Goal: Task Accomplishment & Management: Use online tool/utility

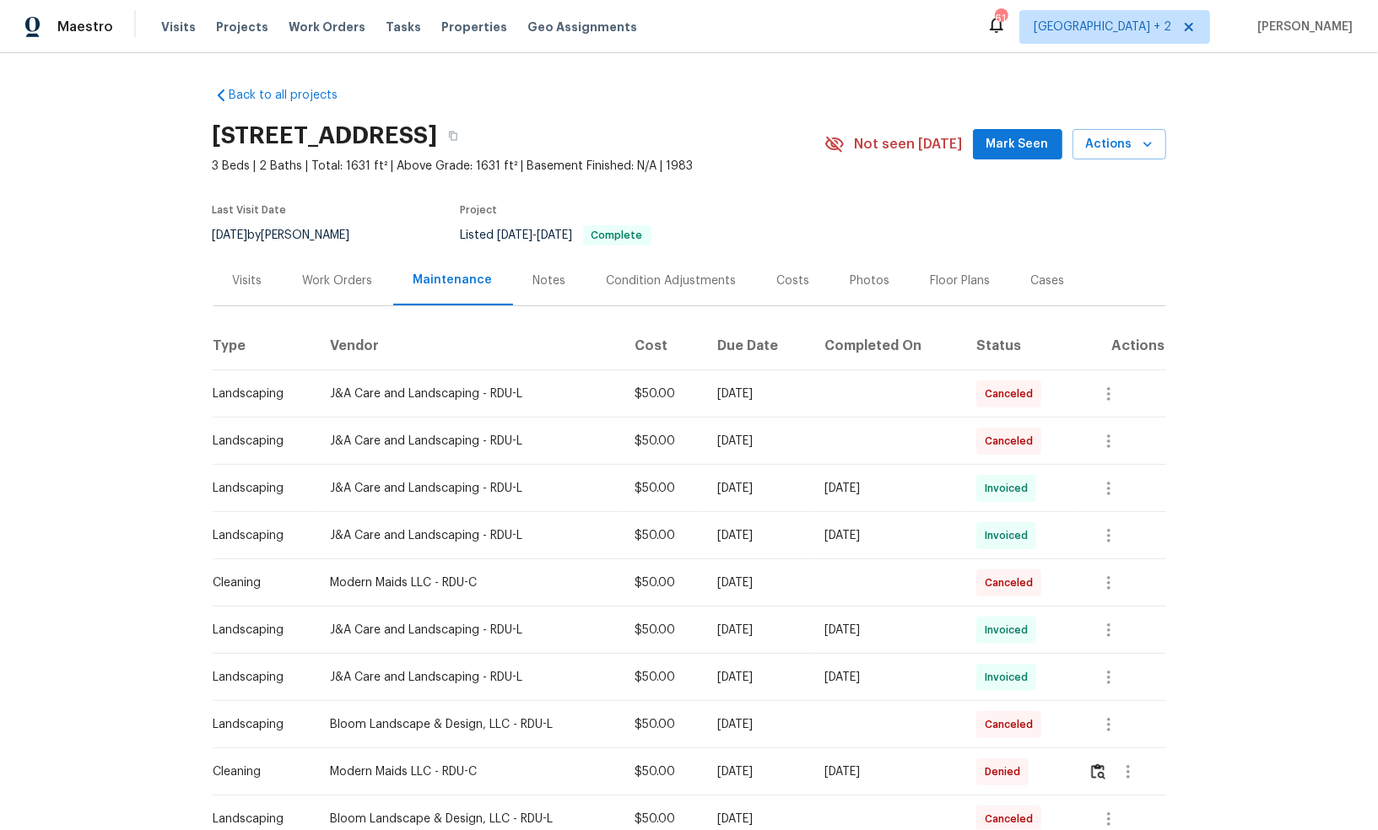
click at [347, 277] on div "Work Orders" at bounding box center [338, 281] width 70 height 17
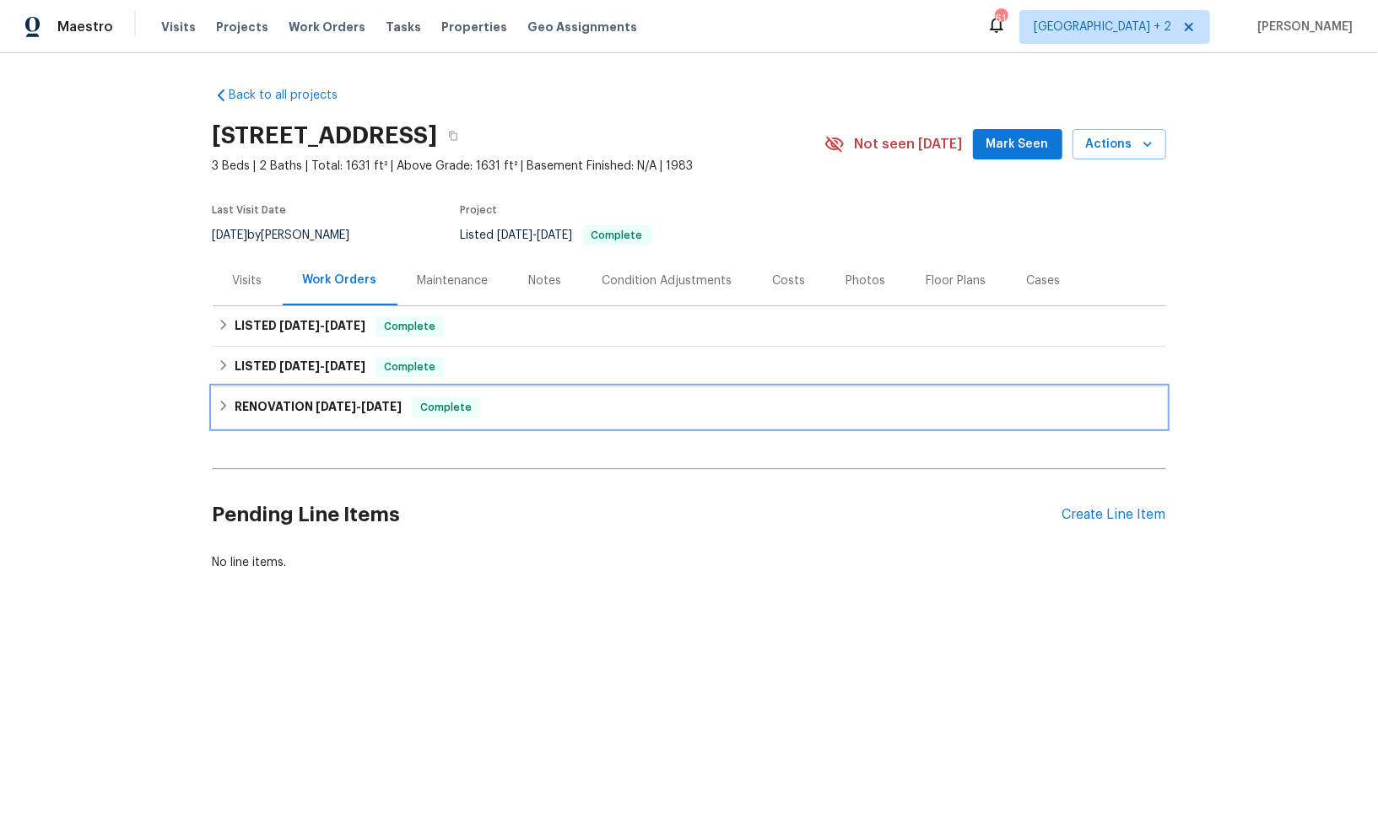
click at [222, 405] on icon at bounding box center [224, 406] width 12 height 12
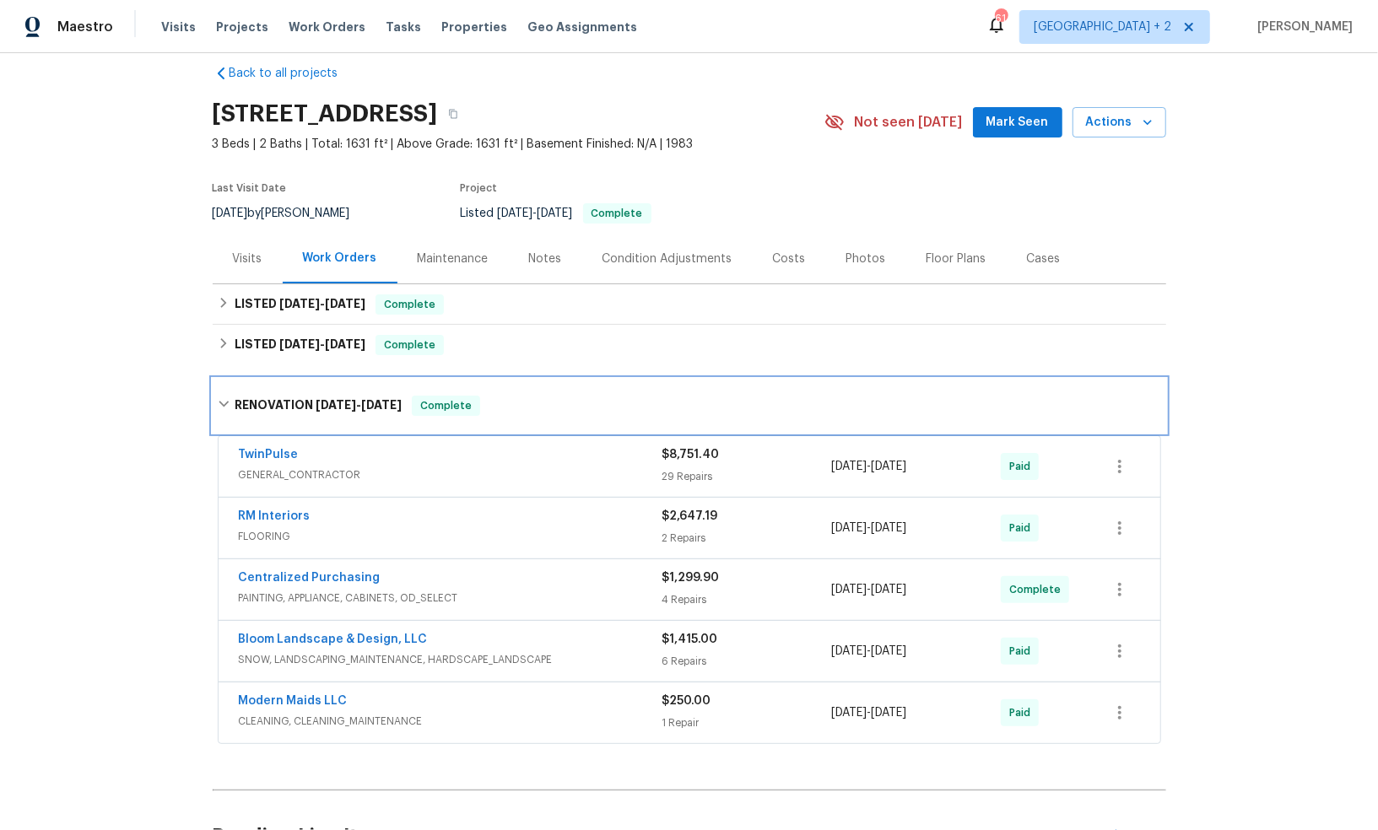
scroll to position [35, 0]
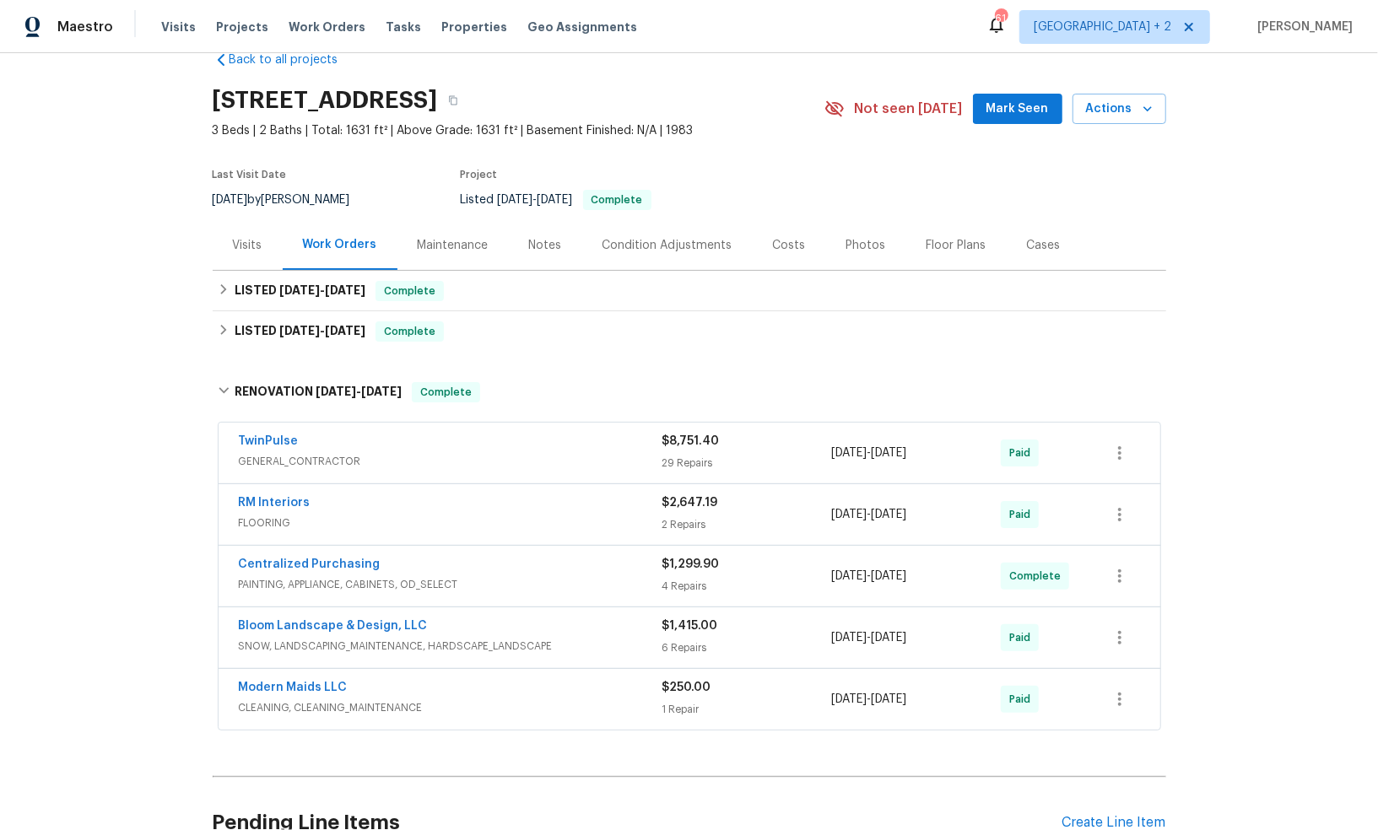
click at [560, 564] on div "Centralized Purchasing" at bounding box center [451, 566] width 424 height 20
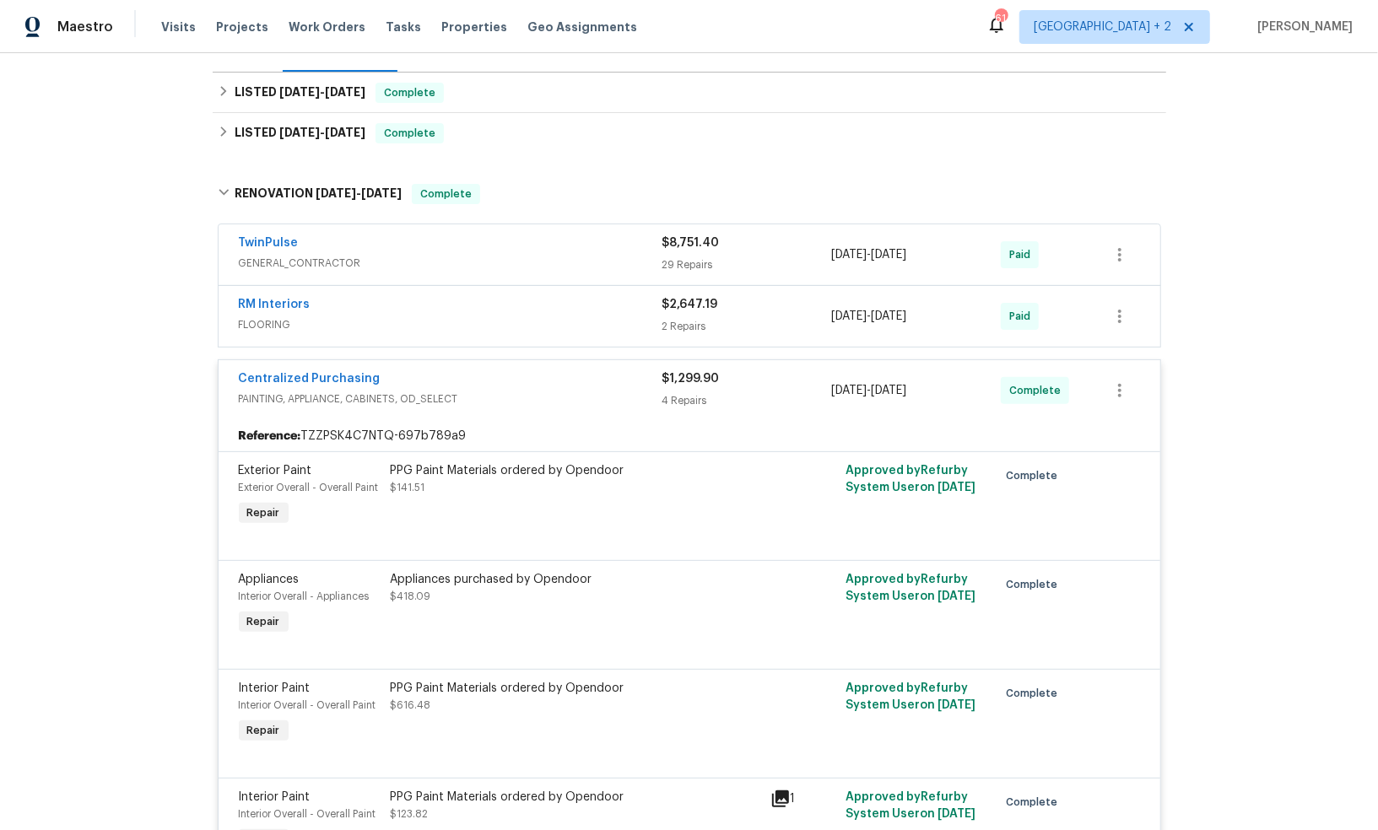
scroll to position [267, 0]
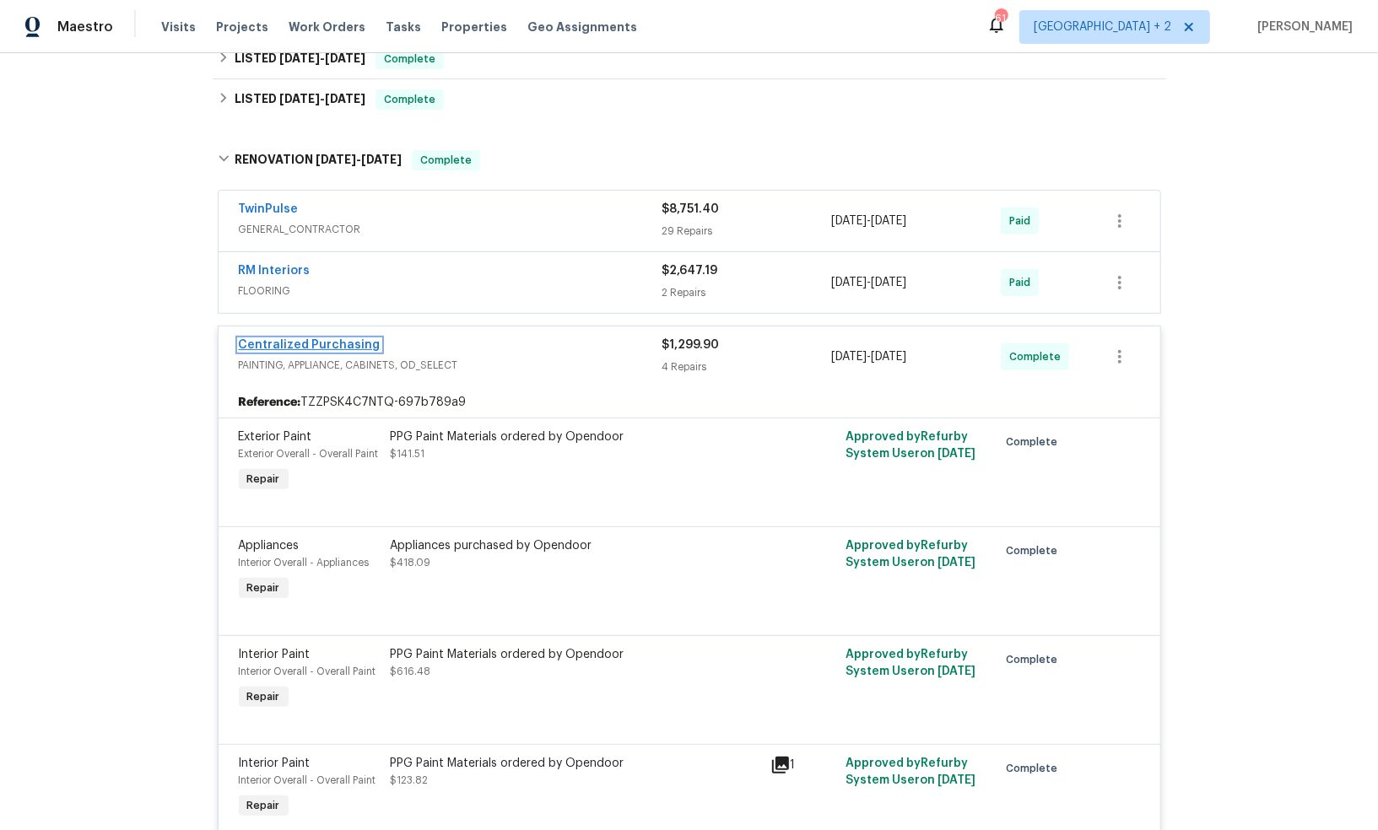
click at [297, 342] on link "Centralized Purchasing" at bounding box center [310, 345] width 142 height 12
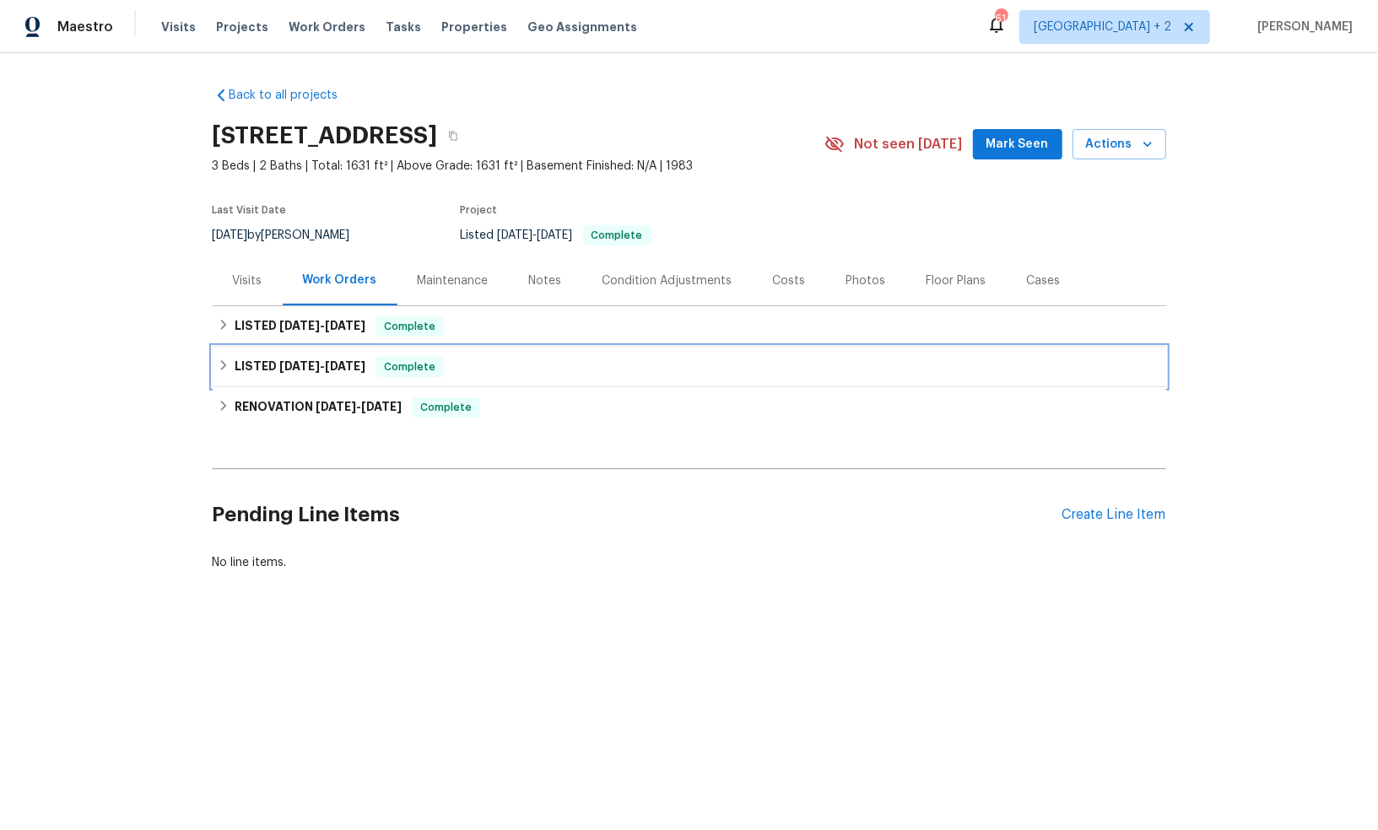
click at [228, 375] on div "LISTED [DATE] - [DATE] Complete" at bounding box center [689, 367] width 943 height 20
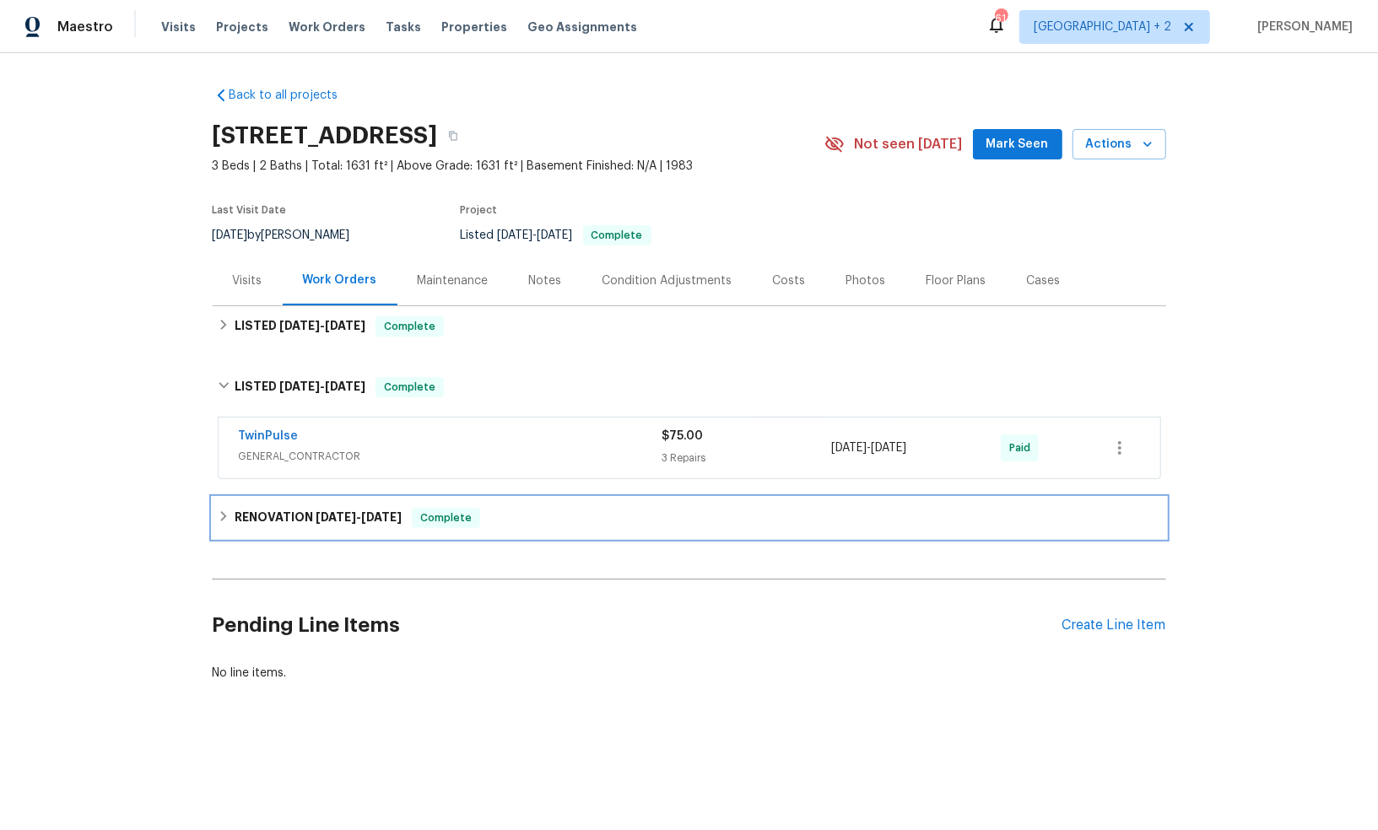
click at [216, 521] on div "RENOVATION [DATE] - [DATE] Complete" at bounding box center [689, 518] width 953 height 41
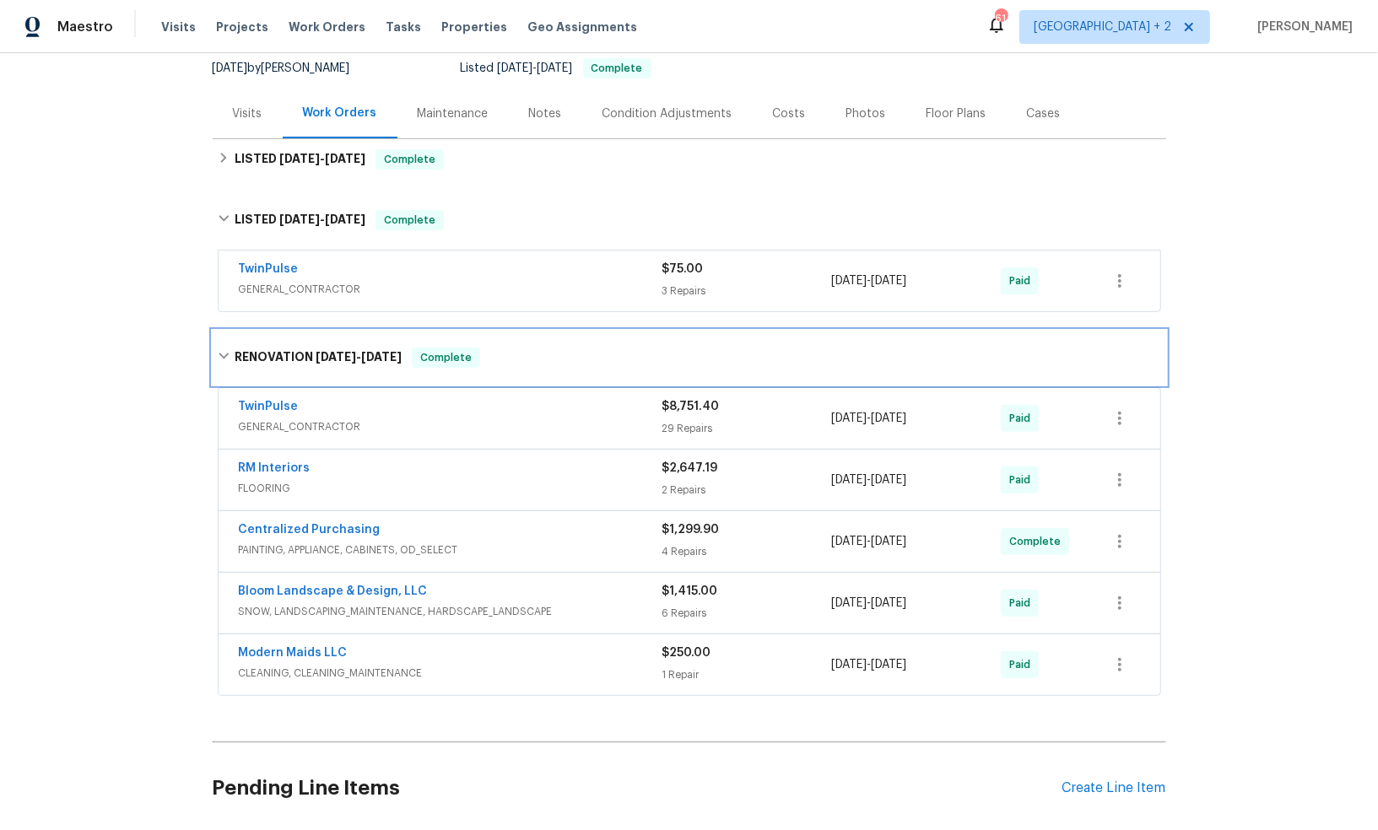
scroll to position [247, 0]
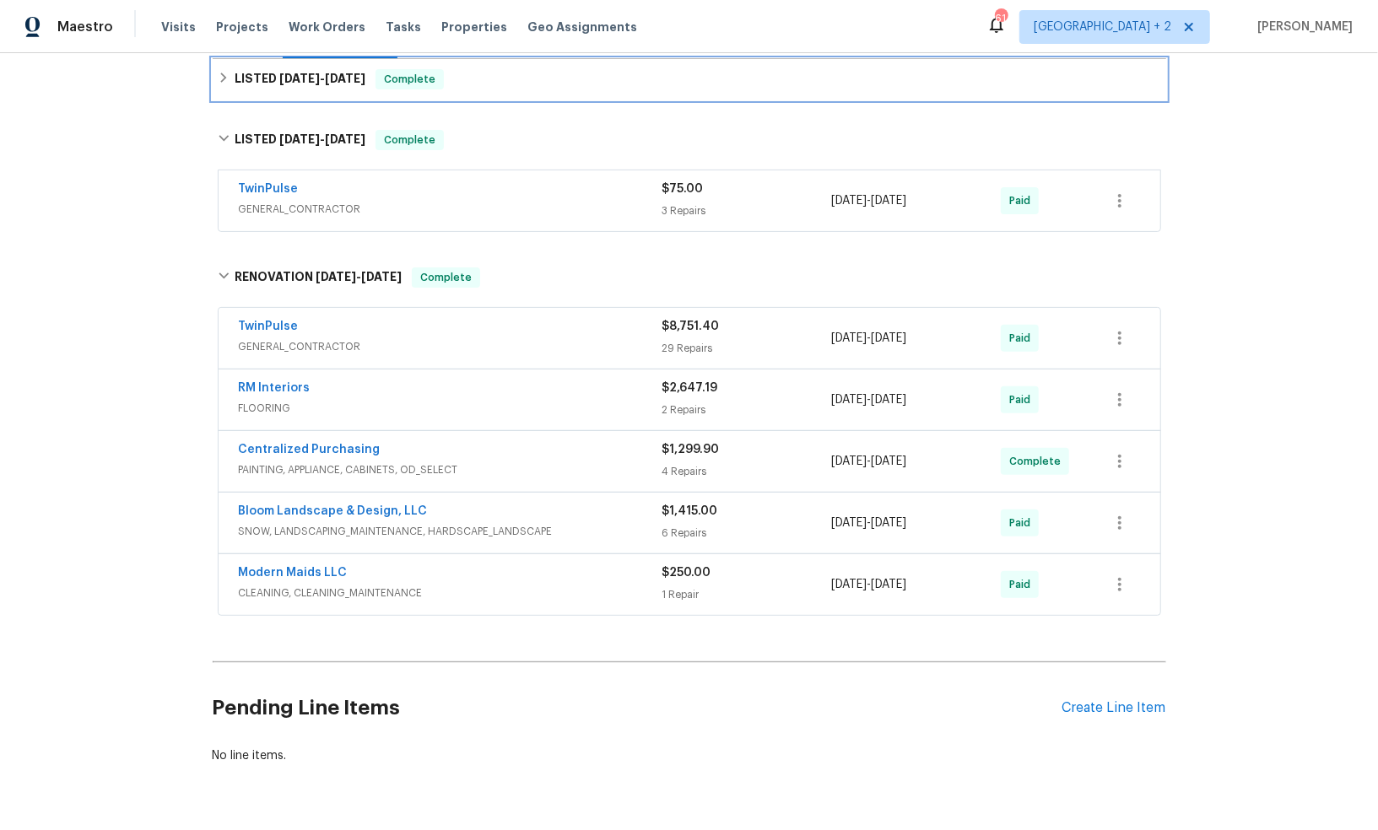
click at [227, 87] on div "LISTED [DATE] - [DATE] Complete" at bounding box center [689, 79] width 943 height 20
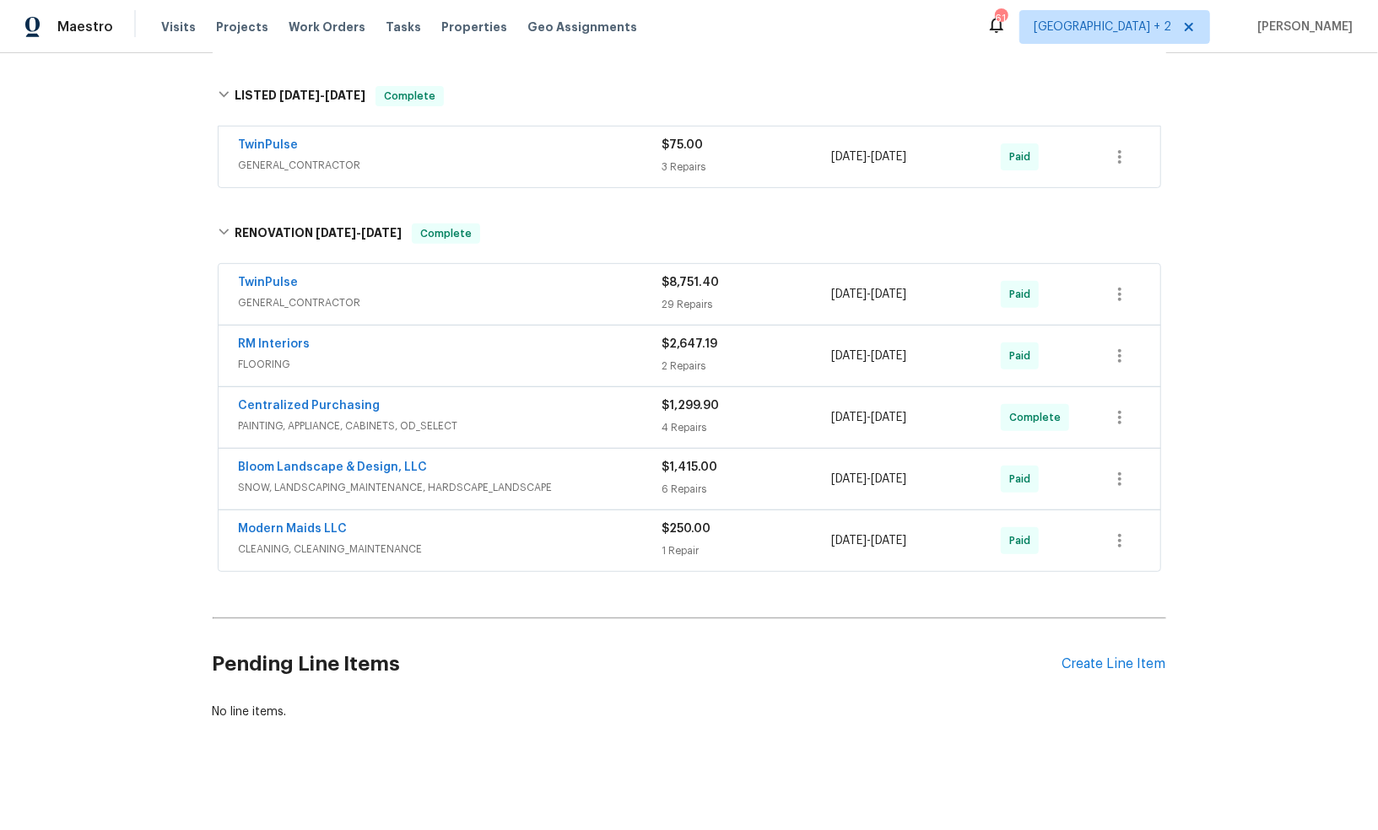
scroll to position [0, 0]
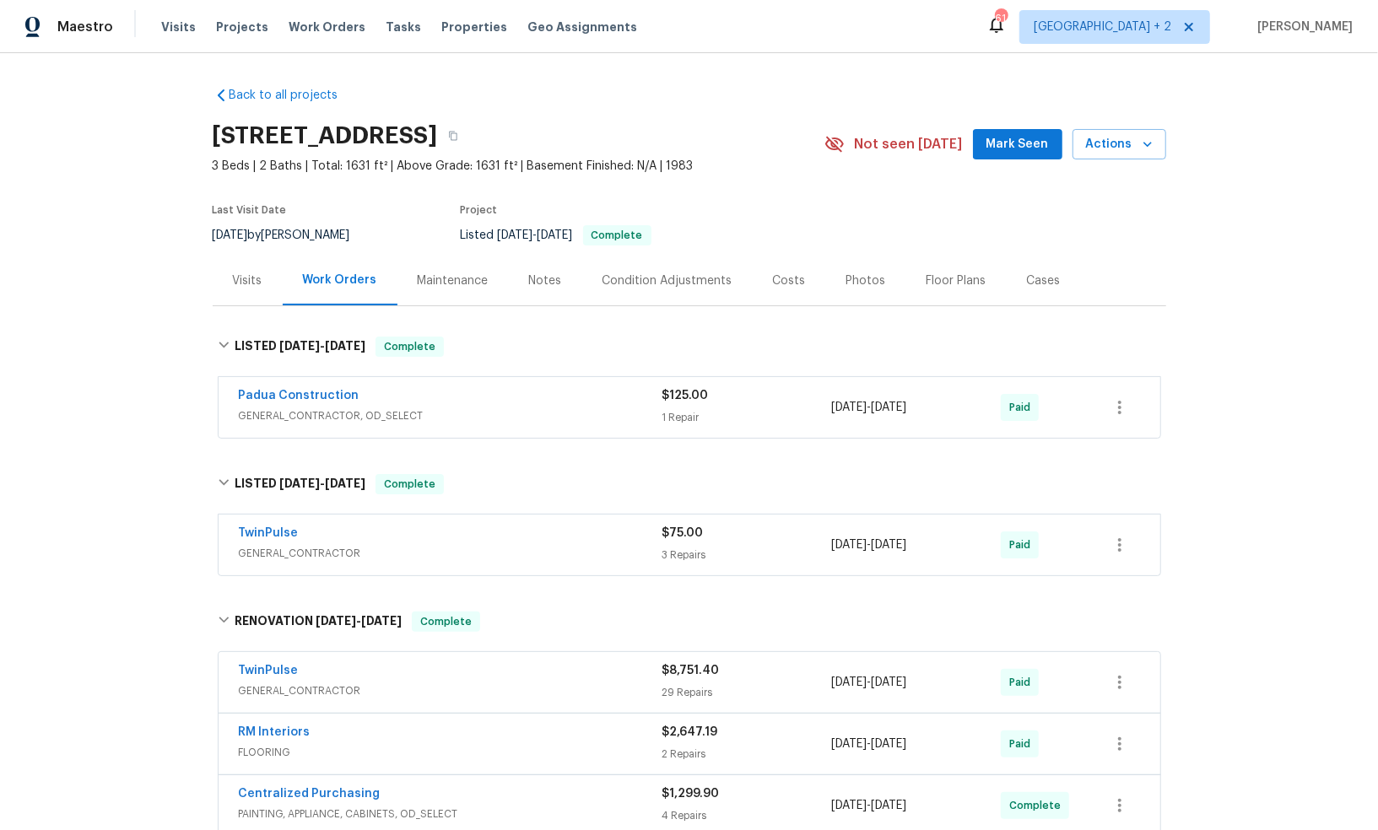
click at [134, 278] on div "Back to all projects 6921 Timbercroft Ln, Fayetteville, NC 28314 3 Beds | 2 Bat…" at bounding box center [689, 441] width 1378 height 777
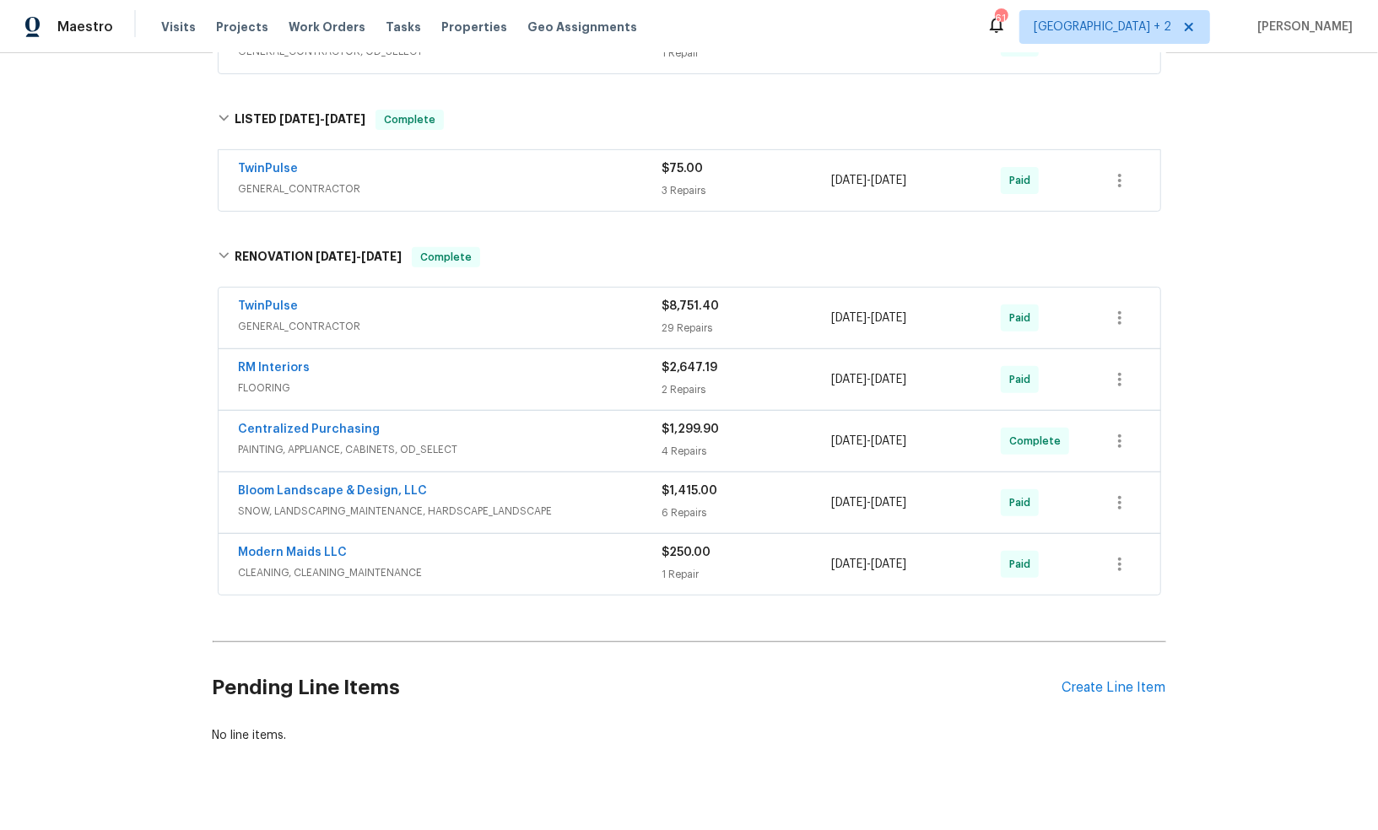
scroll to position [388, 0]
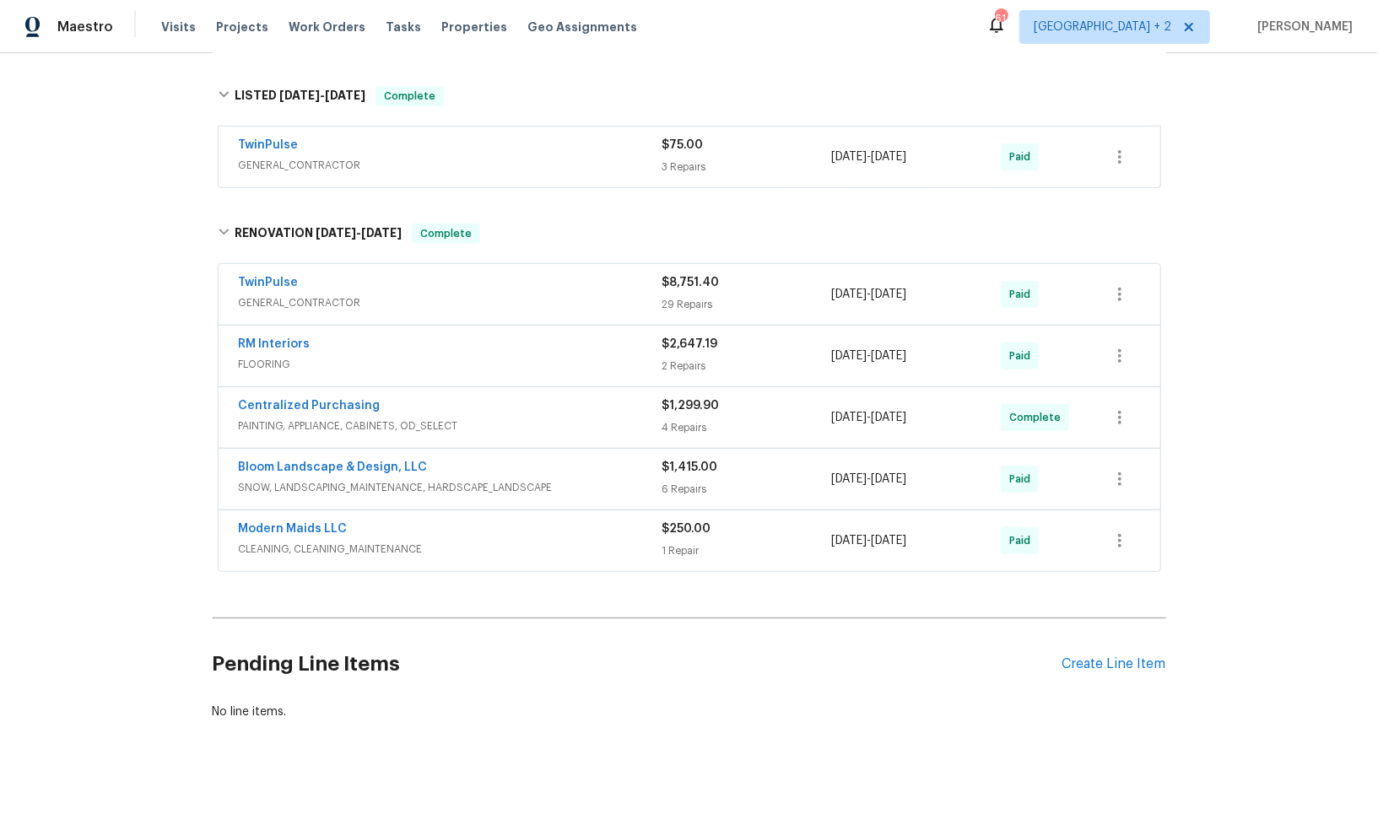
click at [319, 413] on div "Centralized Purchasing" at bounding box center [451, 407] width 424 height 20
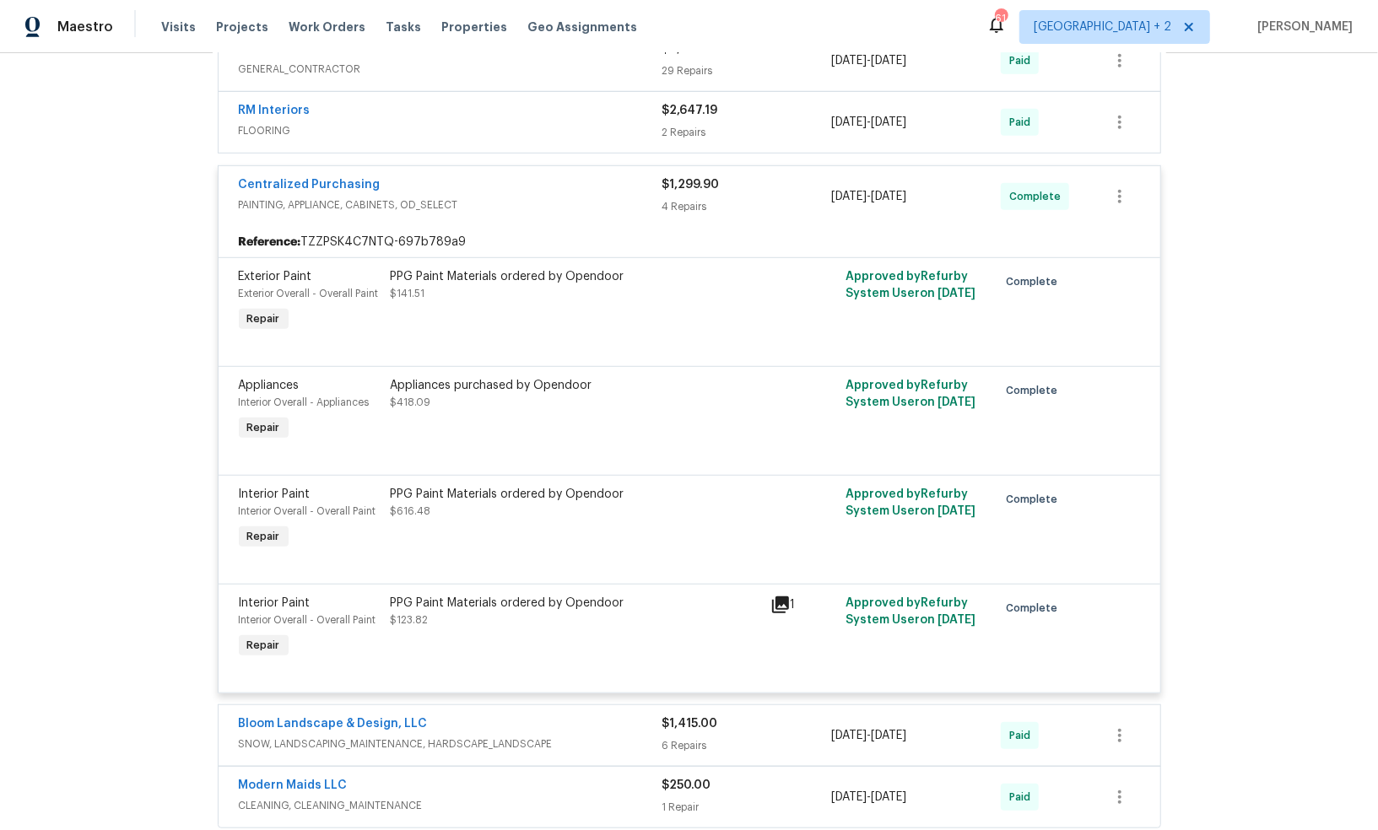
scroll to position [581, 0]
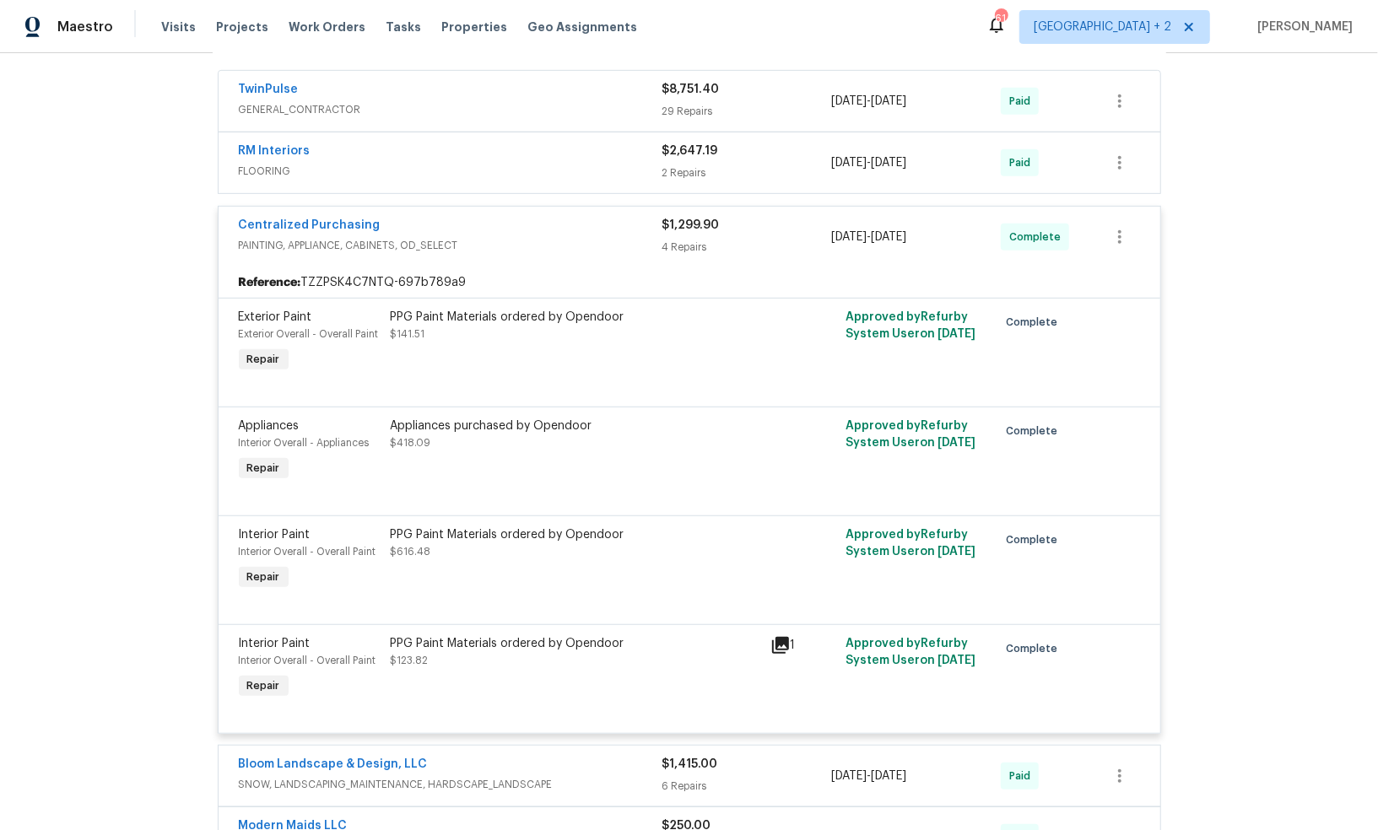
click at [498, 226] on div "Centralized Purchasing" at bounding box center [451, 227] width 424 height 20
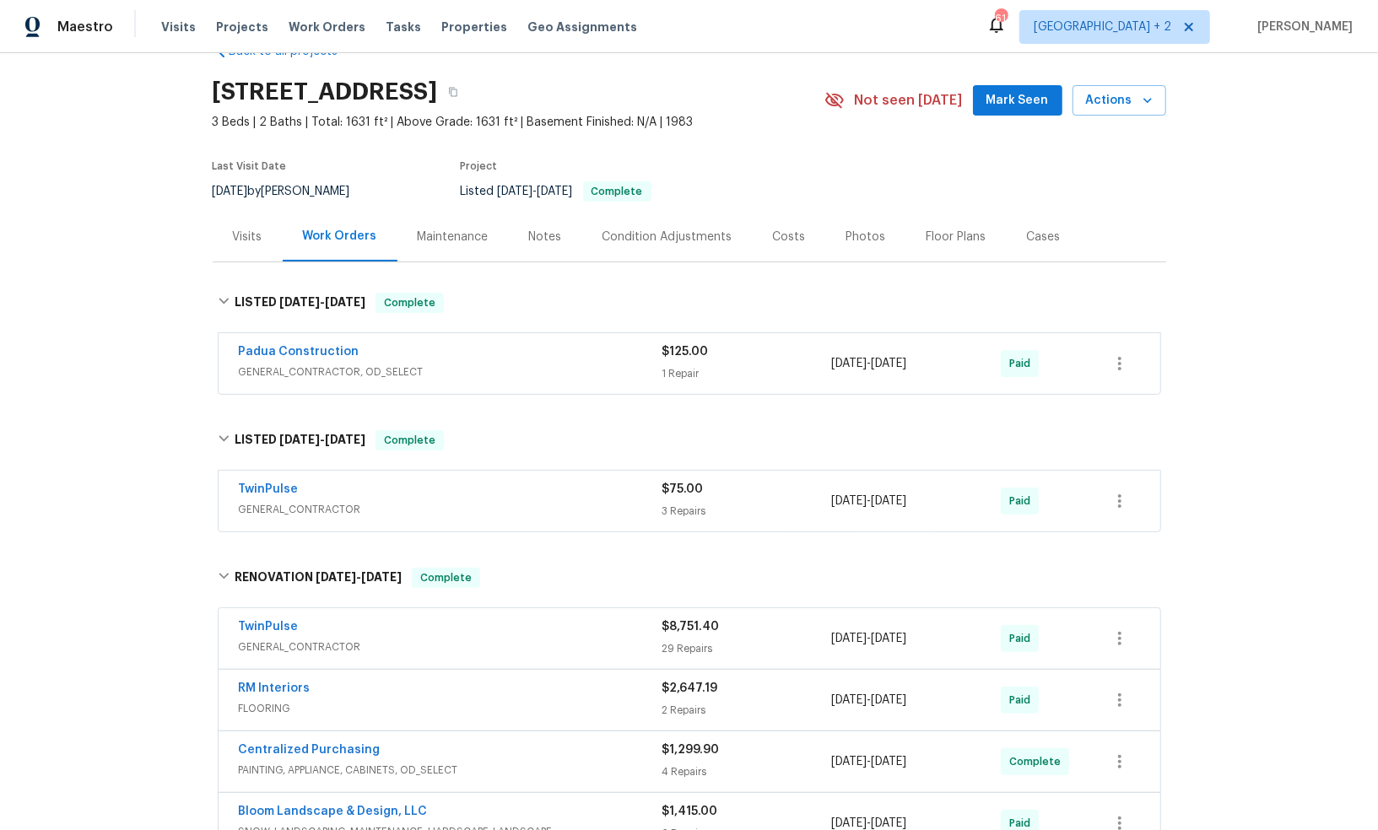
scroll to position [57, 0]
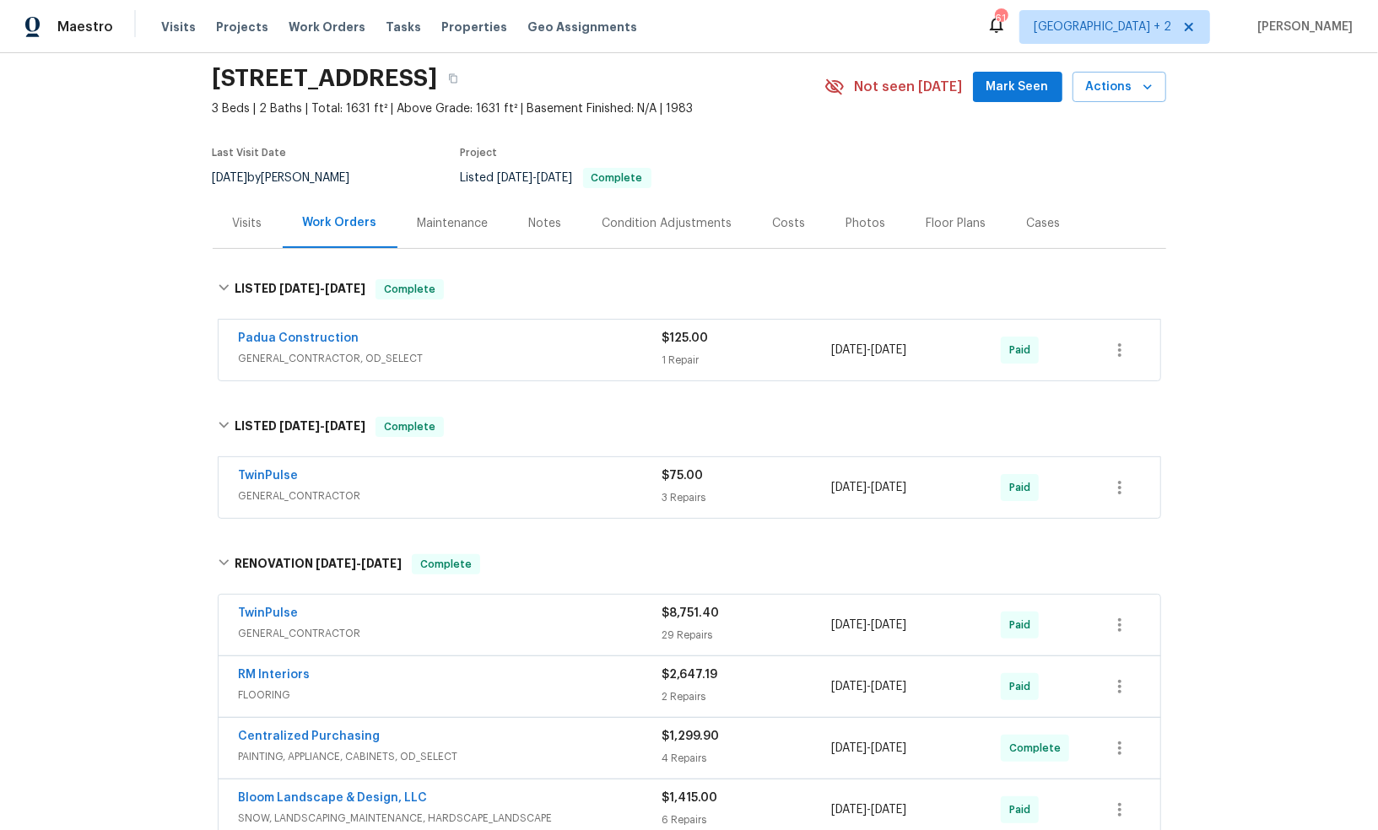
click at [95, 332] on div "Back to all projects 6921 Timbercroft Ln, Fayetteville, NC 28314 3 Beds | 2 Bat…" at bounding box center [689, 441] width 1378 height 777
